Goal: Task Accomplishment & Management: Use online tool/utility

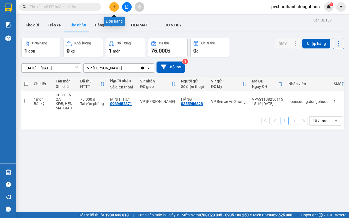
click at [113, 5] on icon "plus" at bounding box center [114, 7] width 4 height 4
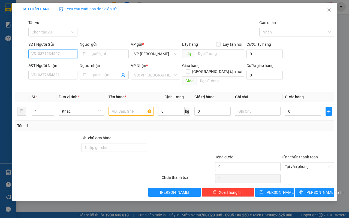
click at [69, 53] on input "SĐT Người Gửi" at bounding box center [52, 54] width 49 height 9
click at [51, 64] on div "0966836142 - VY" at bounding box center [53, 65] width 42 height 6
type input "0966836142"
type input "VY"
type input "0399919011"
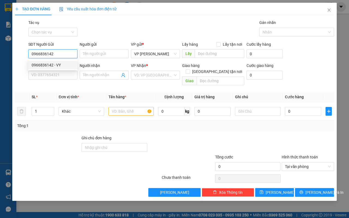
type input "[PERSON_NAME]"
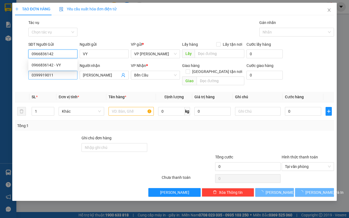
type input "25.000"
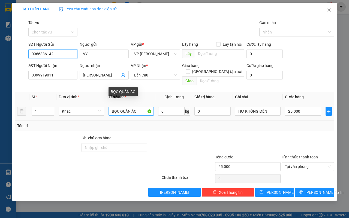
type input "0966836142"
click at [140, 107] on input "BỌC QUẦN ÁO" at bounding box center [130, 111] width 45 height 9
type input "B"
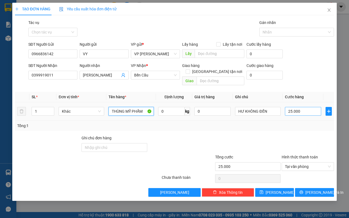
type input "THÙNG MỸ PHẨM"
click at [304, 108] on input "25.000" at bounding box center [303, 111] width 36 height 9
type input "0"
type input "3"
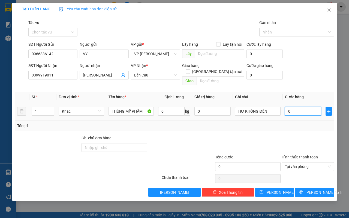
type input "03"
type input "30"
type input "030"
type input "30.000"
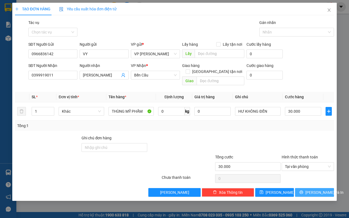
click at [311, 190] on span "[PERSON_NAME] và In" at bounding box center [324, 193] width 38 height 6
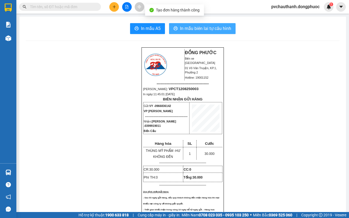
click at [191, 30] on span "In mẫu biên lai tự cấu hình" at bounding box center [205, 28] width 51 height 7
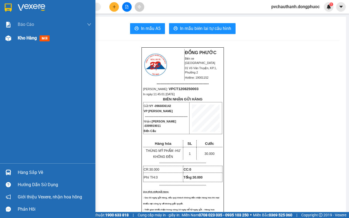
click at [24, 38] on span "Kho hàng" at bounding box center [27, 37] width 19 height 5
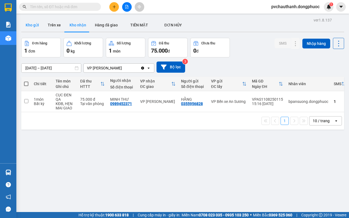
click at [38, 26] on button "Kho gửi" at bounding box center [32, 25] width 22 height 13
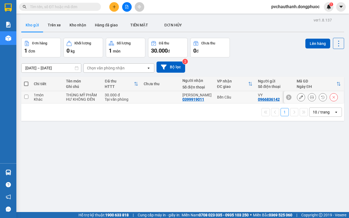
click at [146, 99] on td at bounding box center [160, 97] width 39 height 12
checkbox input "true"
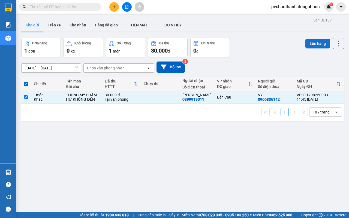
click at [315, 41] on button "Lên hàng" at bounding box center [317, 44] width 25 height 10
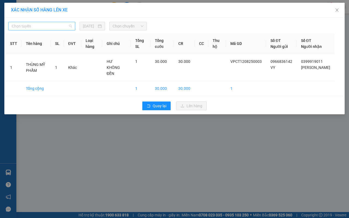
click at [53, 26] on span "Chọn tuyến" at bounding box center [42, 26] width 60 height 8
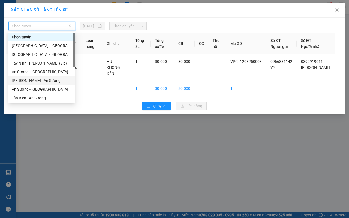
click at [36, 80] on div "[PERSON_NAME] - An Sương" at bounding box center [42, 81] width 60 height 6
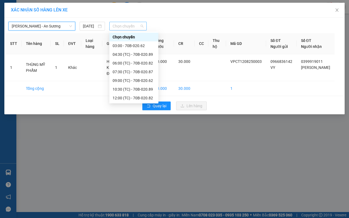
click at [125, 27] on span "Chọn chuyến" at bounding box center [127, 26] width 30 height 8
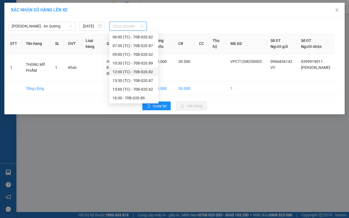
click at [140, 69] on div "12:00 (TC) - 70B-020.82" at bounding box center [133, 72] width 42 height 6
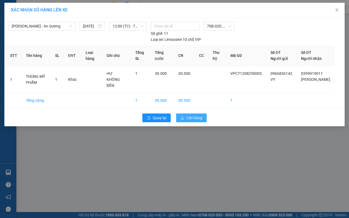
click at [190, 119] on span "Lên hàng" at bounding box center [194, 118] width 16 height 6
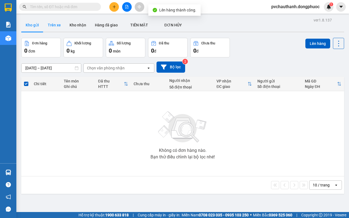
click at [57, 24] on button "Trên xe" at bounding box center [54, 25] width 22 height 13
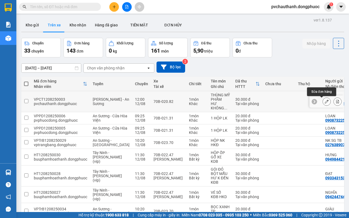
click at [324, 101] on icon at bounding box center [326, 102] width 4 height 4
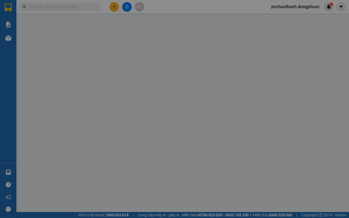
type input "0966836142"
type input "VY"
type input "0399919011"
type input "[PERSON_NAME]"
type input "30.000"
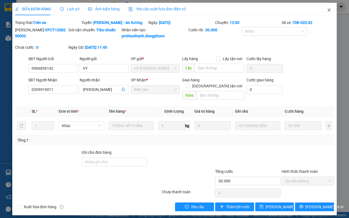
click at [326, 9] on icon "close" at bounding box center [328, 10] width 4 height 4
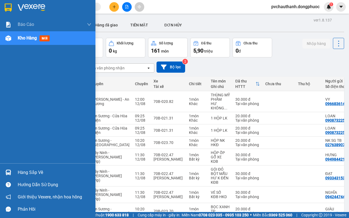
click at [25, 173] on div "Hàng sắp về" at bounding box center [55, 173] width 74 height 8
click at [11, 110] on div "Báo cáo Mẫu 1: Báo cáo dòng tiền Mẫu 2: Doanh số tạo đơn theo Văn phòng, nhân v…" at bounding box center [47, 109] width 95 height 218
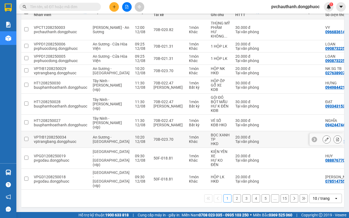
scroll to position [11, 0]
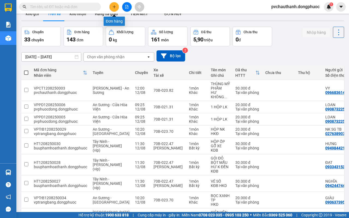
click at [115, 7] on icon "plus" at bounding box center [114, 7] width 4 height 4
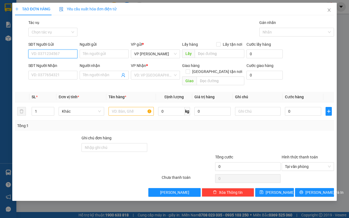
click at [56, 57] on input "SĐT Người Gửi" at bounding box center [52, 54] width 49 height 9
click at [56, 65] on div "0786515582 - TRANG" at bounding box center [53, 65] width 42 height 6
type input "0786515582"
type input "TRANG"
type input "0817771255"
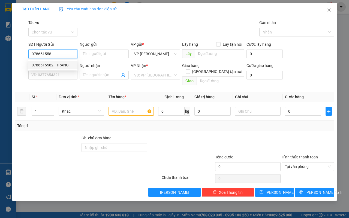
type input "NHƯ"
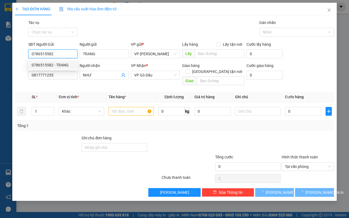
type input "40.000"
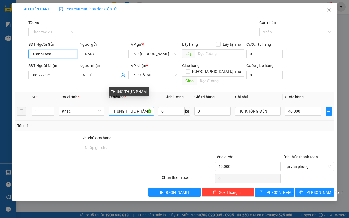
type input "0786515582"
click at [145, 107] on input "THÙNG THỰC PHẨM" at bounding box center [130, 111] width 45 height 9
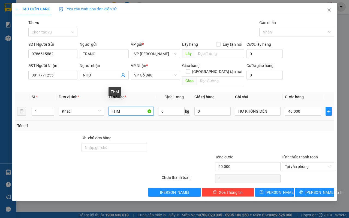
click at [141, 107] on input "THM" at bounding box center [130, 111] width 45 height 9
type input "T"
type input "BAO THỰC PHẨM +QAO"
click at [311, 107] on input "40.000" at bounding box center [303, 111] width 36 height 9
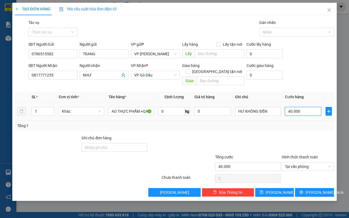
scroll to position [0, 0]
type input "0"
type input "6"
type input "06"
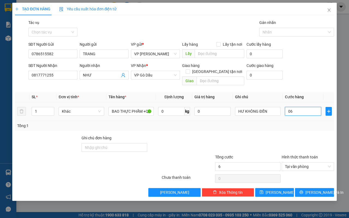
type input "60"
type input "060"
type input "60.000"
click at [316, 190] on span "[PERSON_NAME] và In" at bounding box center [324, 193] width 38 height 6
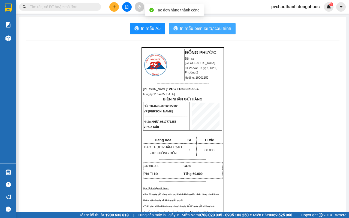
click at [200, 26] on span "In mẫu biên lai tự cấu hình" at bounding box center [205, 28] width 51 height 7
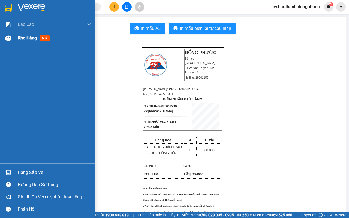
click at [22, 37] on span "Kho hàng" at bounding box center [27, 37] width 19 height 5
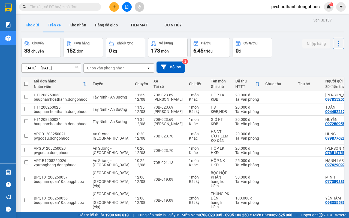
click at [29, 25] on button "Kho gửi" at bounding box center [32, 25] width 22 height 13
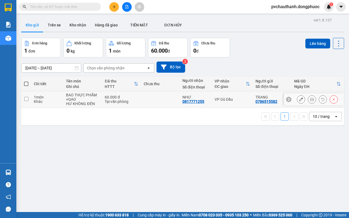
click at [135, 102] on div "Tại văn phòng" at bounding box center [121, 101] width 33 height 4
checkbox input "true"
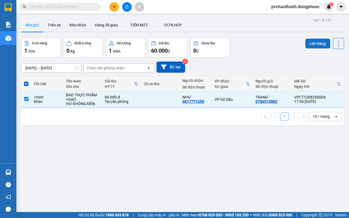
click at [314, 41] on button "Lên hàng" at bounding box center [317, 44] width 25 height 10
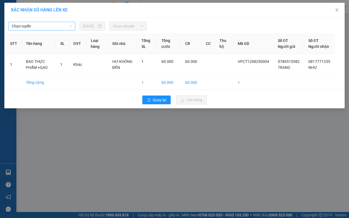
click at [59, 27] on span "Chọn tuyến" at bounding box center [42, 26] width 60 height 8
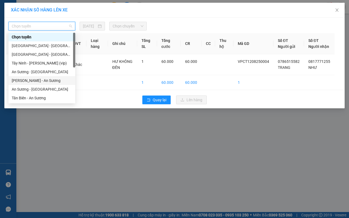
click at [26, 79] on div "[PERSON_NAME] - An Sương" at bounding box center [42, 81] width 60 height 6
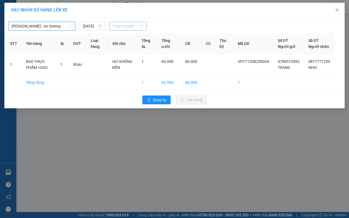
click at [118, 28] on span "Chọn chuyến" at bounding box center [127, 26] width 30 height 8
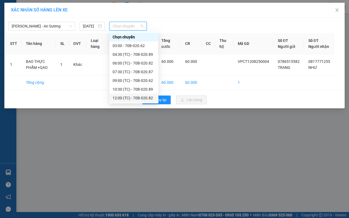
click at [119, 99] on div "12:00 (TC) - 70B-020.82" at bounding box center [133, 98] width 42 height 6
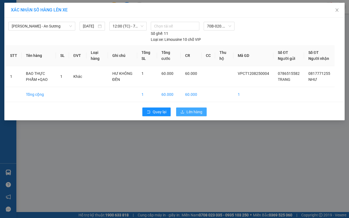
click at [187, 115] on span "Lên hàng" at bounding box center [194, 112] width 16 height 6
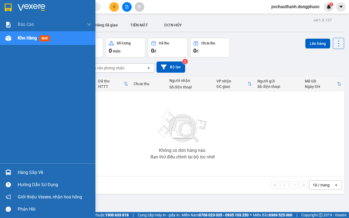
click at [28, 171] on div "Hàng sắp về" at bounding box center [55, 173] width 74 height 8
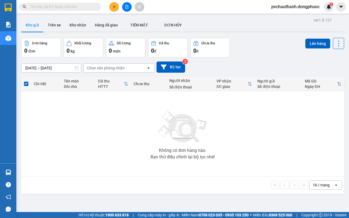
click at [157, 121] on section "Kết quả tìm kiếm ( 0 ) Bộ lọc No Data pvchauthanh.dongphuoc 1 Báo cáo Mẫu 1: Bá…" at bounding box center [174, 109] width 349 height 218
click at [80, 24] on button "Kho nhận" at bounding box center [77, 25] width 25 height 13
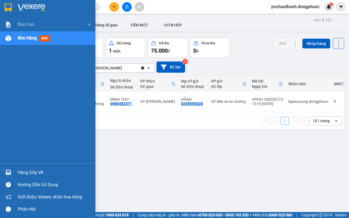
click at [31, 173] on div "Hàng sắp về" at bounding box center [55, 173] width 74 height 8
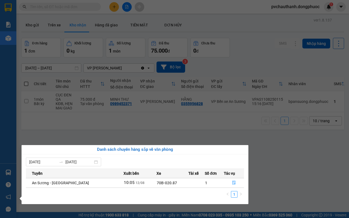
drag, startPoint x: 286, startPoint y: 160, endPoint x: 273, endPoint y: 158, distance: 13.2
click at [286, 160] on section "Kết quả tìm kiếm ( 0 ) Bộ lọc No Data pvchauthanh.dongphuoc 1 Báo cáo Mẫu 1: Bá…" at bounding box center [174, 109] width 349 height 218
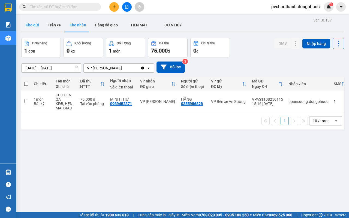
click at [32, 25] on button "Kho gửi" at bounding box center [32, 25] width 22 height 13
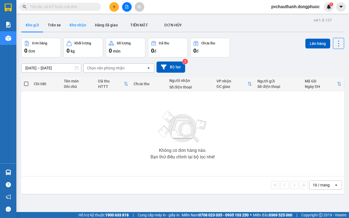
click at [78, 27] on button "Kho nhận" at bounding box center [77, 25] width 25 height 13
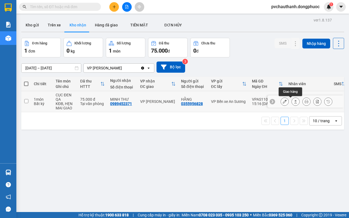
click at [293, 103] on icon at bounding box center [295, 102] width 4 height 4
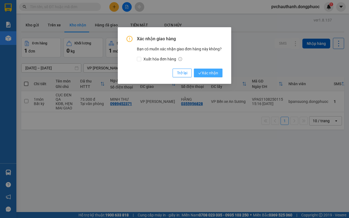
click at [215, 74] on span "Xác nhận" at bounding box center [208, 73] width 20 height 6
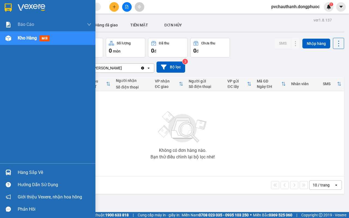
click at [22, 170] on div "Hàng sắp về" at bounding box center [55, 173] width 74 height 8
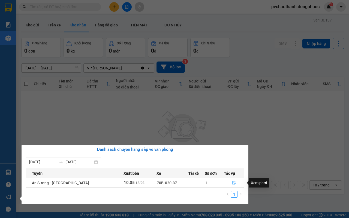
click at [232, 183] on icon "file-done" at bounding box center [233, 183] width 3 height 4
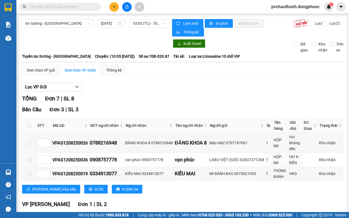
scroll to position [68, 0]
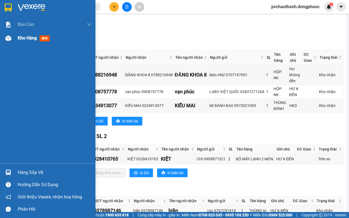
click at [27, 38] on span "Kho hàng" at bounding box center [27, 37] width 19 height 5
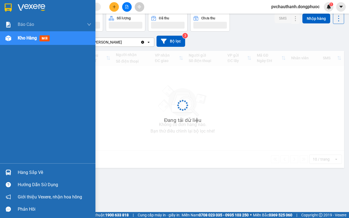
scroll to position [25, 0]
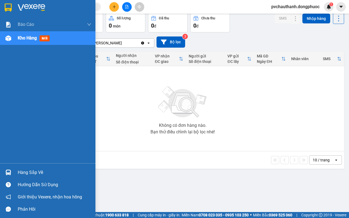
click at [25, 170] on div "Hàng sắp về" at bounding box center [55, 173] width 74 height 8
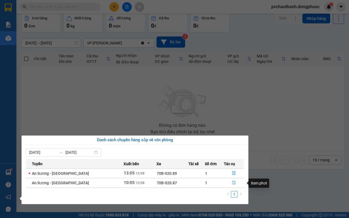
click at [232, 182] on icon "file-done" at bounding box center [234, 183] width 4 height 4
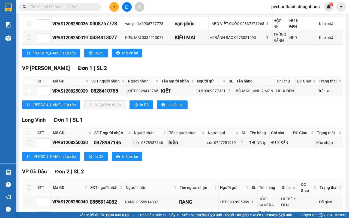
scroll to position [176, 0]
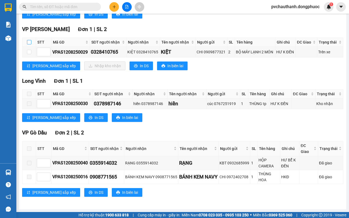
click at [30, 41] on input "checkbox" at bounding box center [29, 42] width 4 height 4
checkbox input "true"
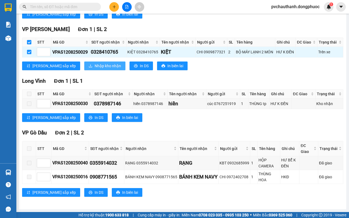
click at [94, 64] on span "Nhập kho nhận" at bounding box center [107, 66] width 26 height 6
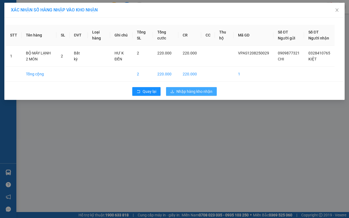
click at [180, 94] on span "Nhập hàng kho nhận" at bounding box center [194, 92] width 36 height 6
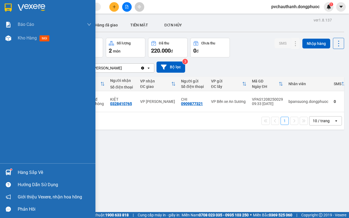
click at [26, 170] on div "Hàng sắp về" at bounding box center [55, 173] width 74 height 8
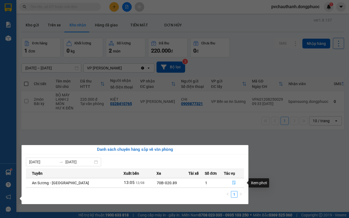
click at [232, 184] on icon "file-done" at bounding box center [233, 183] width 3 height 4
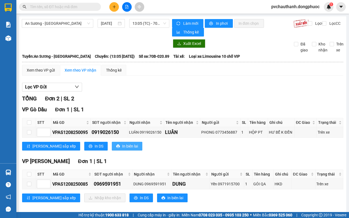
scroll to position [6, 0]
